Goal: Task Accomplishment & Management: Use online tool/utility

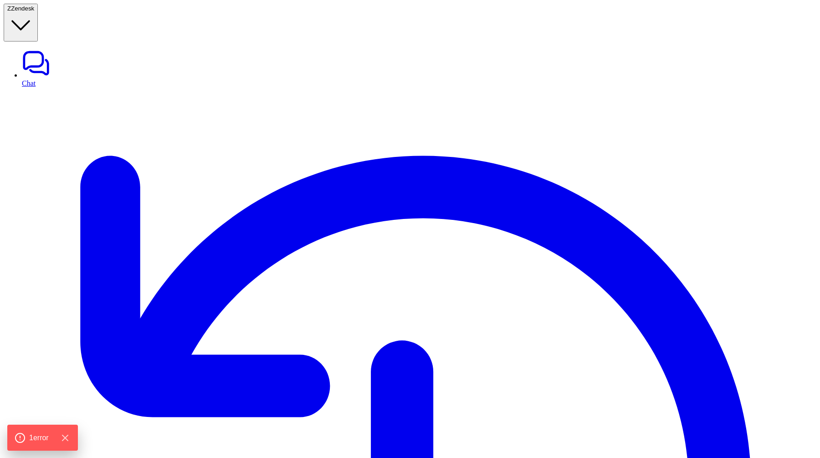
type textarea "**********"
click at [34, 10] on span "Zendesk" at bounding box center [22, 8] width 23 height 7
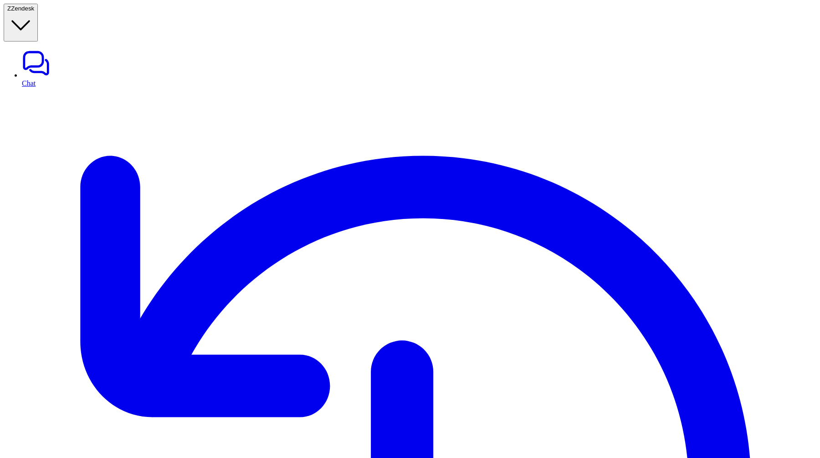
type input "****"
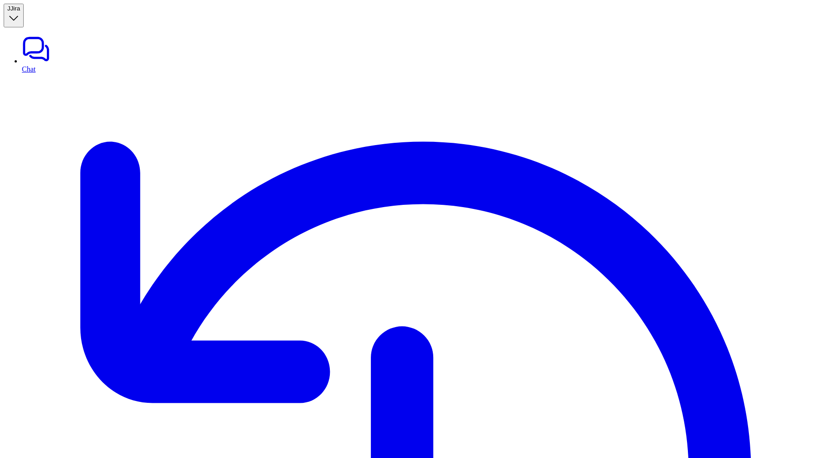
type textarea "**********"
